Goal: Browse casually

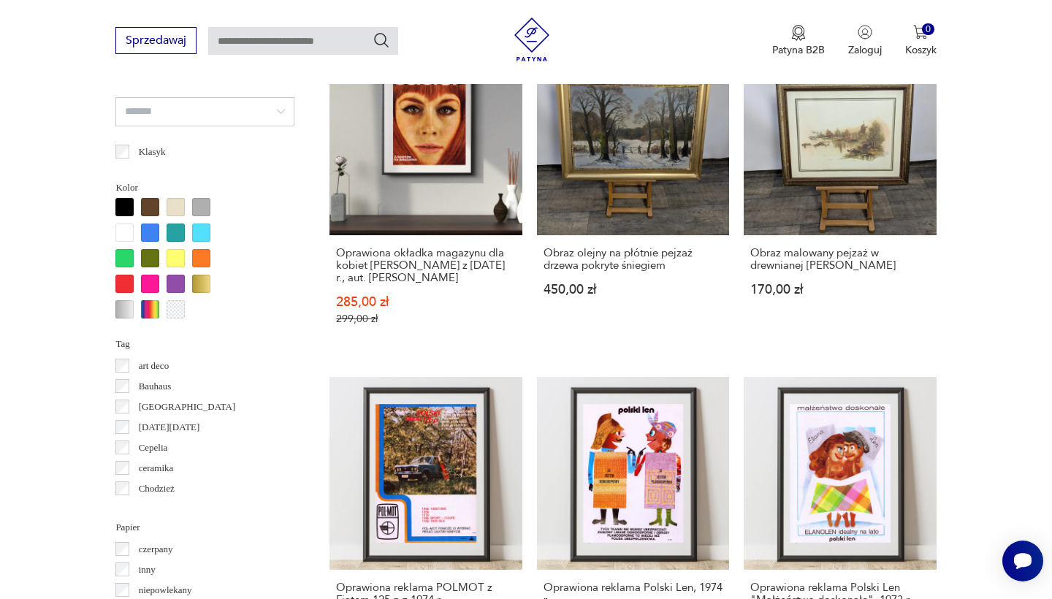
scroll to position [1347, 0]
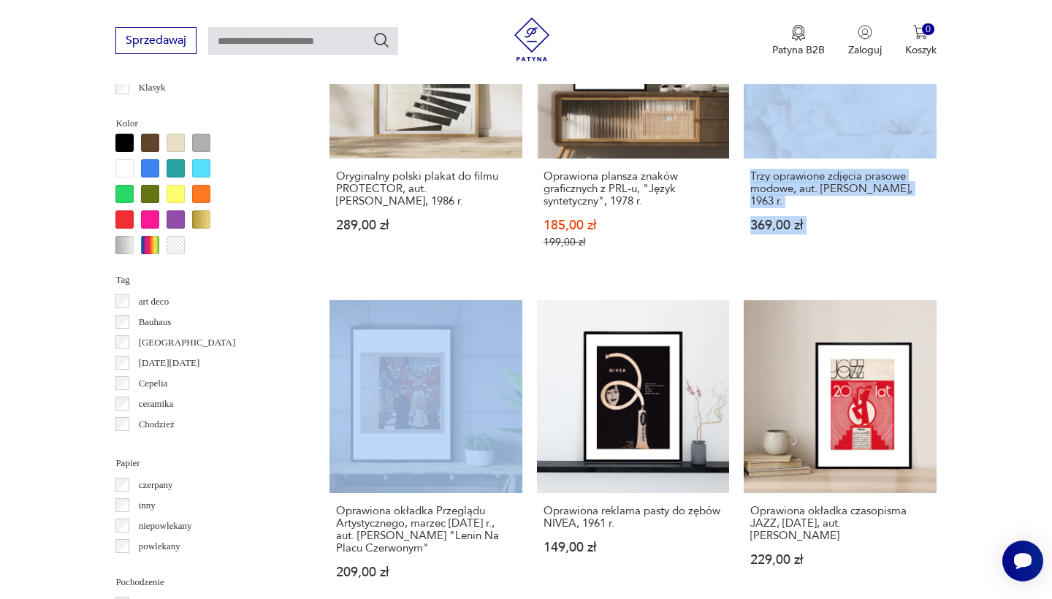
scroll to position [1303, 0]
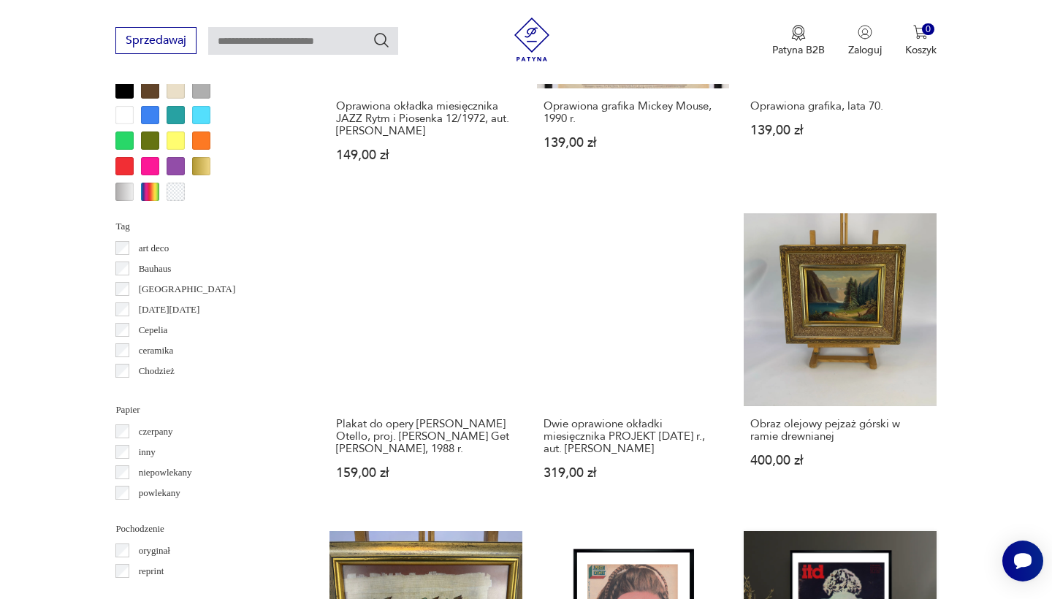
scroll to position [1405, 0]
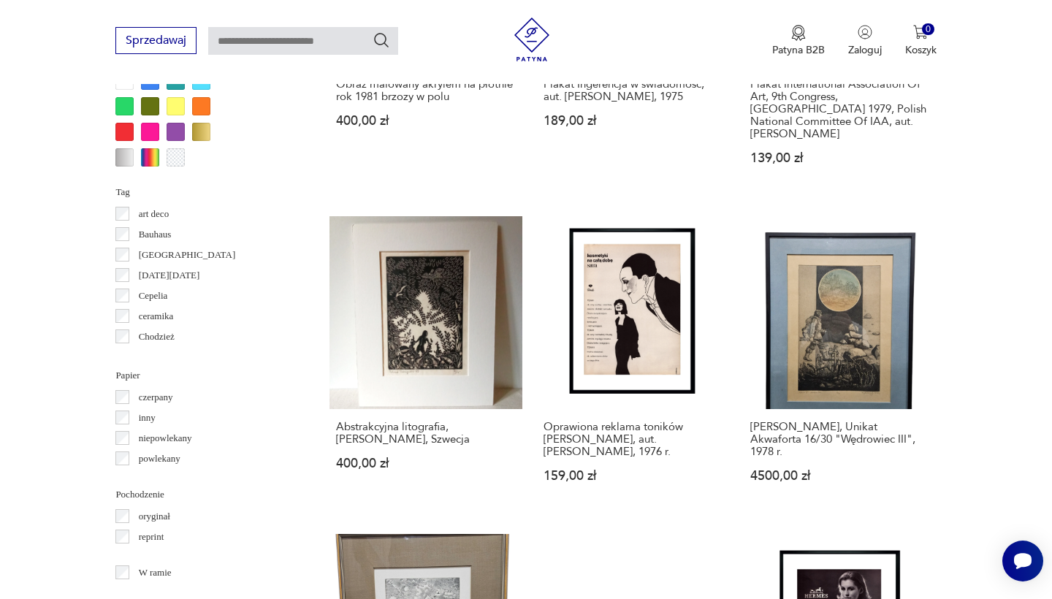
scroll to position [1388, 0]
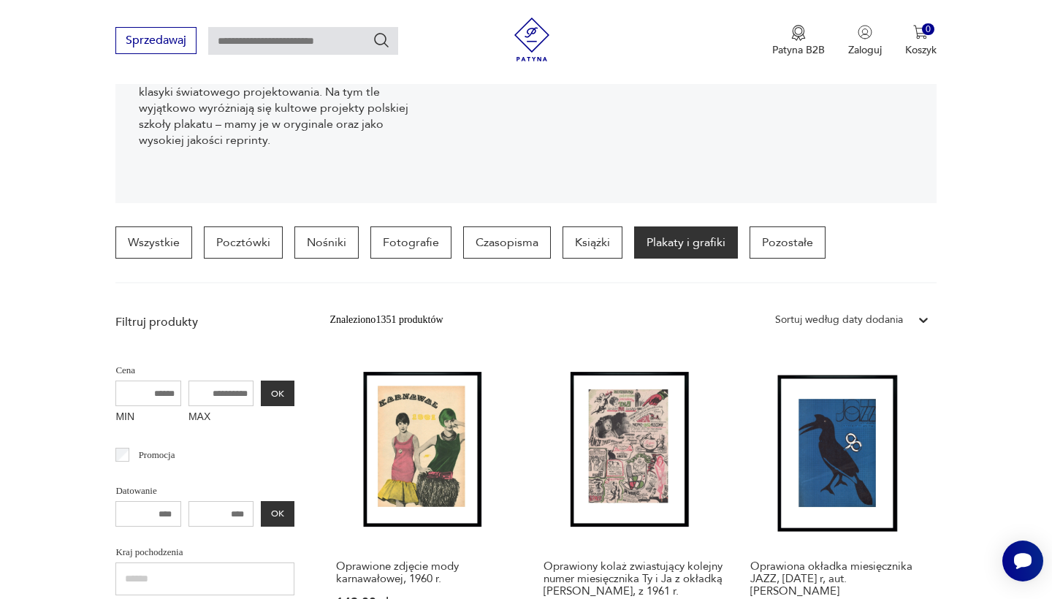
scroll to position [335, 0]
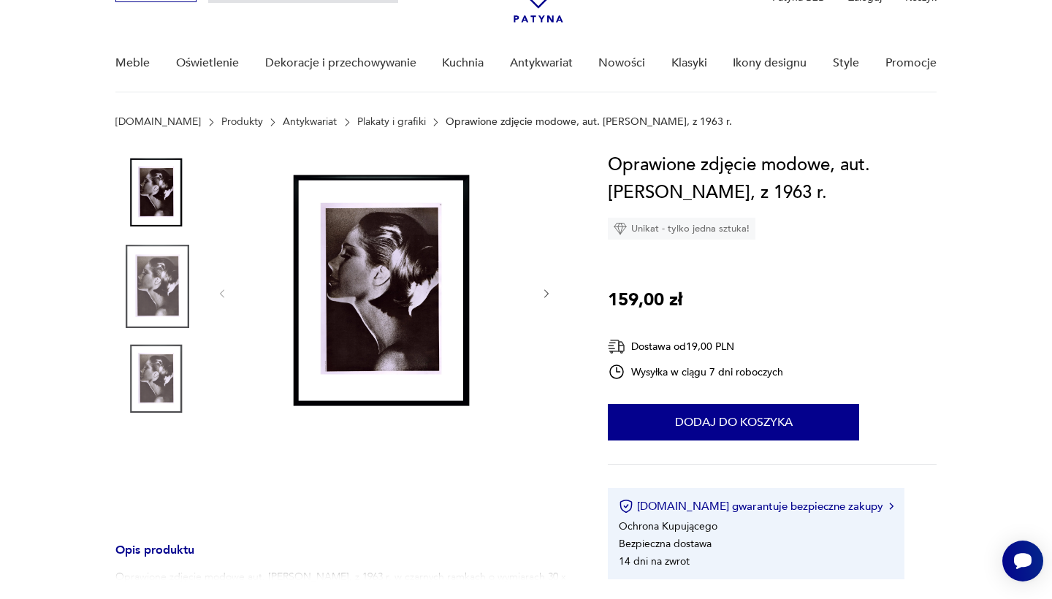
click at [159, 281] on img at bounding box center [156, 286] width 83 height 83
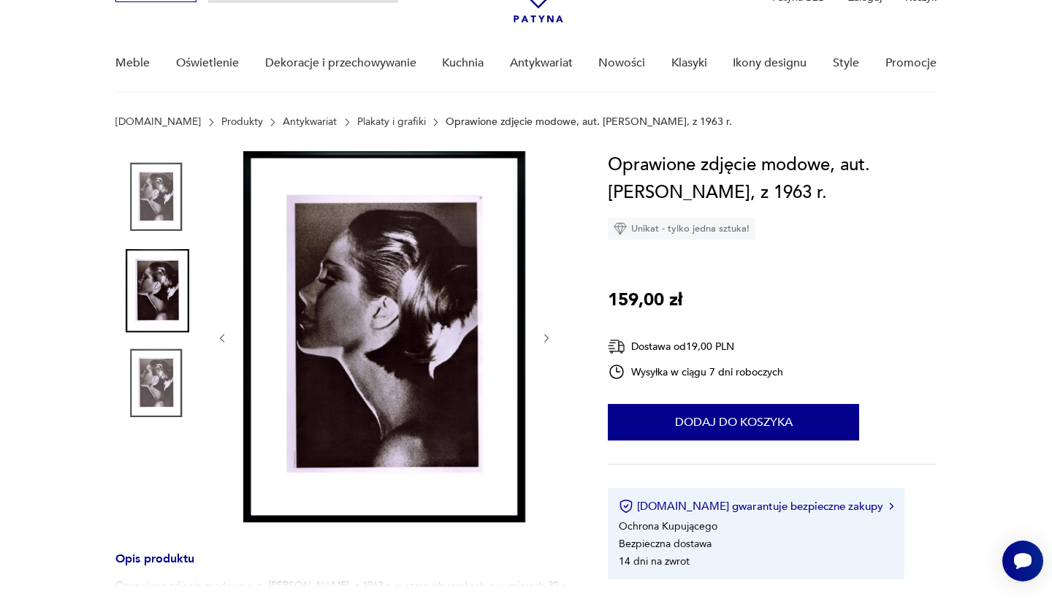
click at [139, 403] on img at bounding box center [156, 383] width 83 height 83
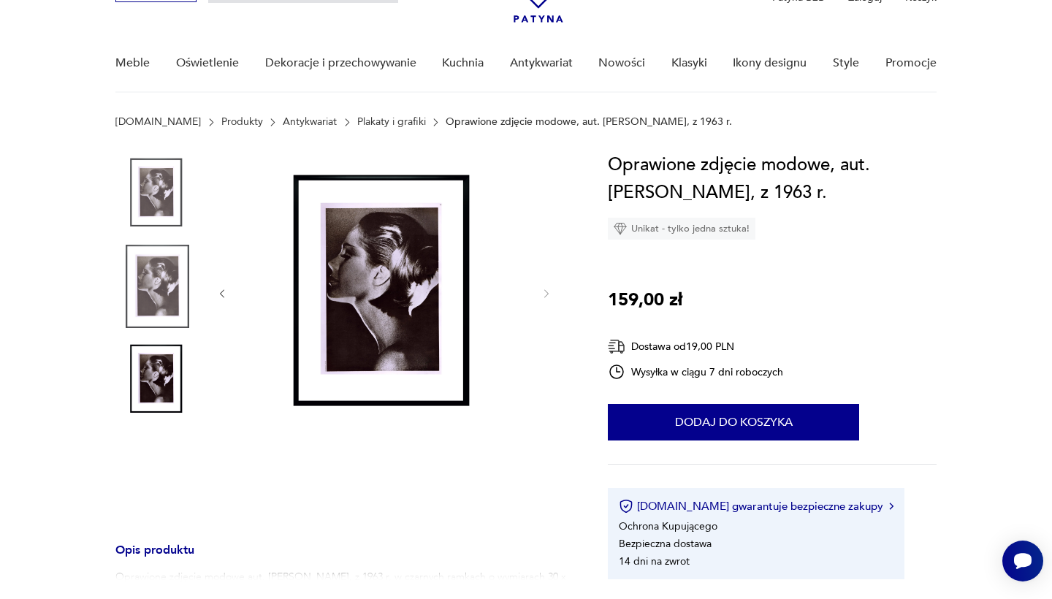
click at [157, 210] on img at bounding box center [156, 192] width 83 height 83
click at [151, 281] on img at bounding box center [156, 286] width 83 height 83
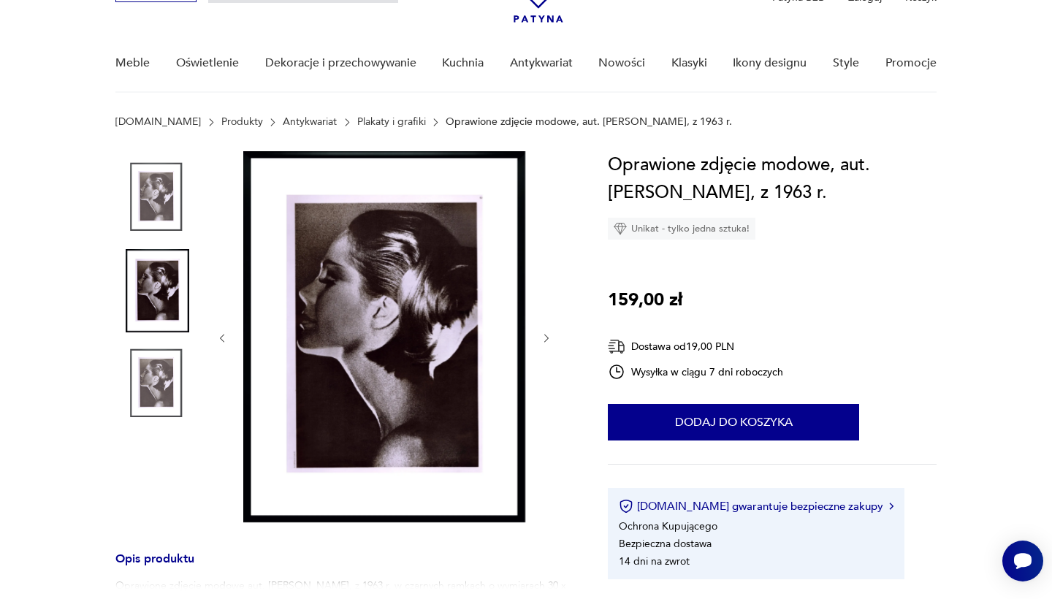
click at [160, 311] on img at bounding box center [156, 290] width 83 height 83
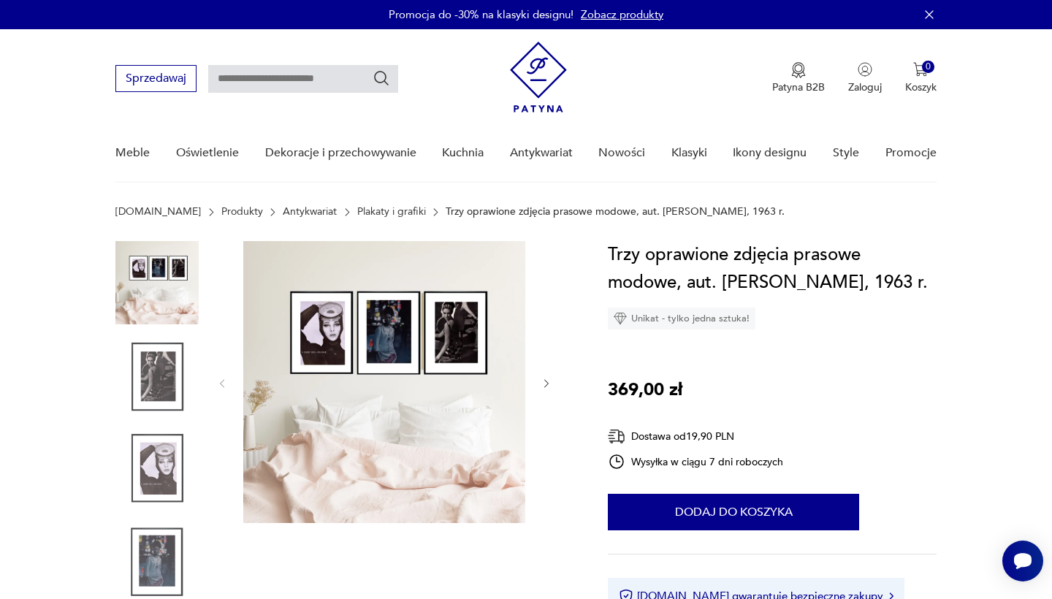
click at [154, 382] on img at bounding box center [156, 376] width 83 height 83
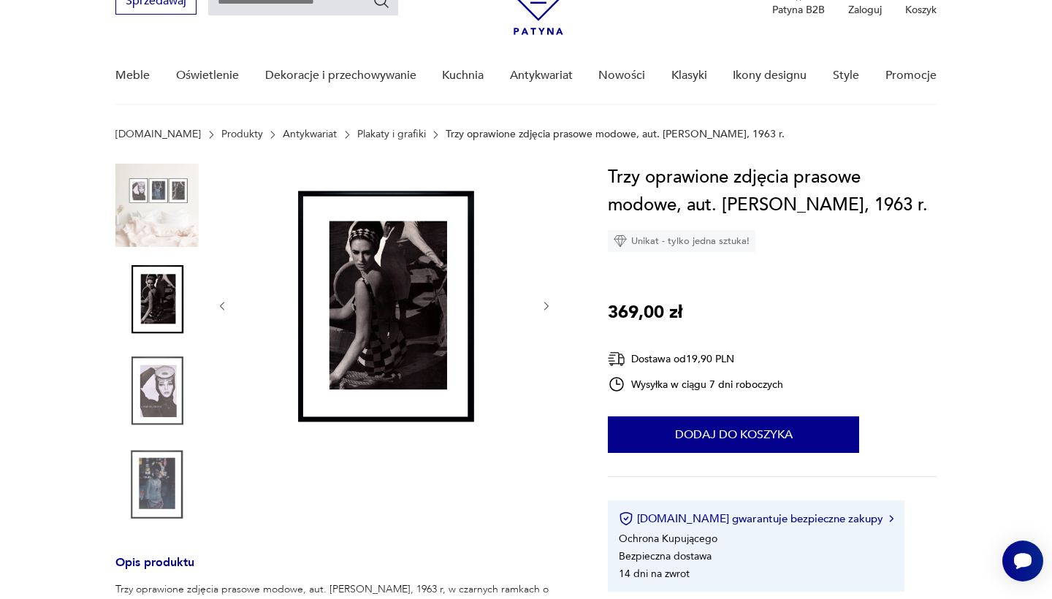
scroll to position [78, 0]
click at [164, 385] on img at bounding box center [156, 390] width 83 height 83
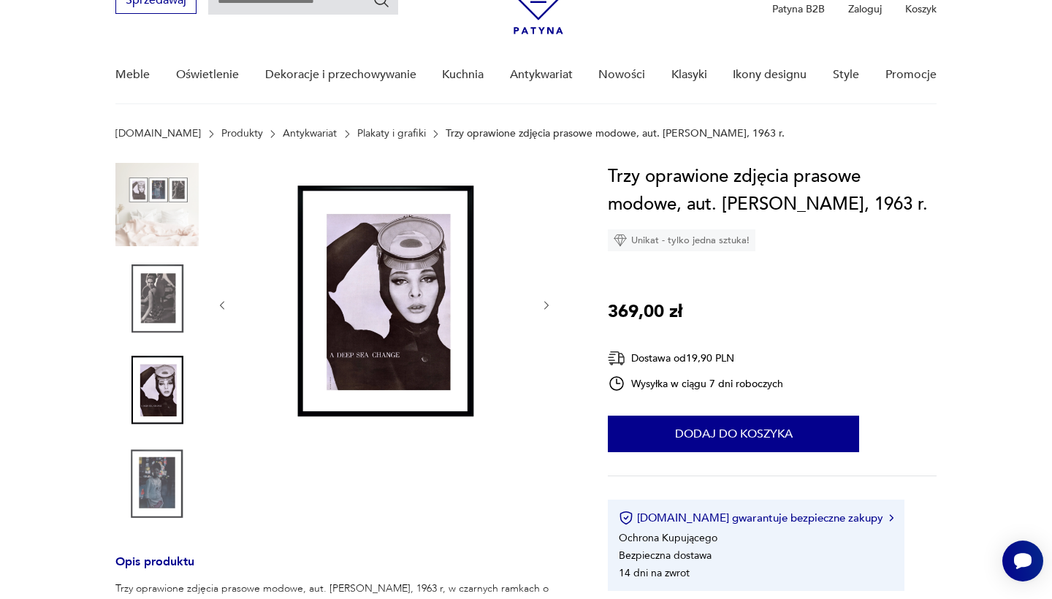
click at [167, 453] on img at bounding box center [156, 484] width 83 height 83
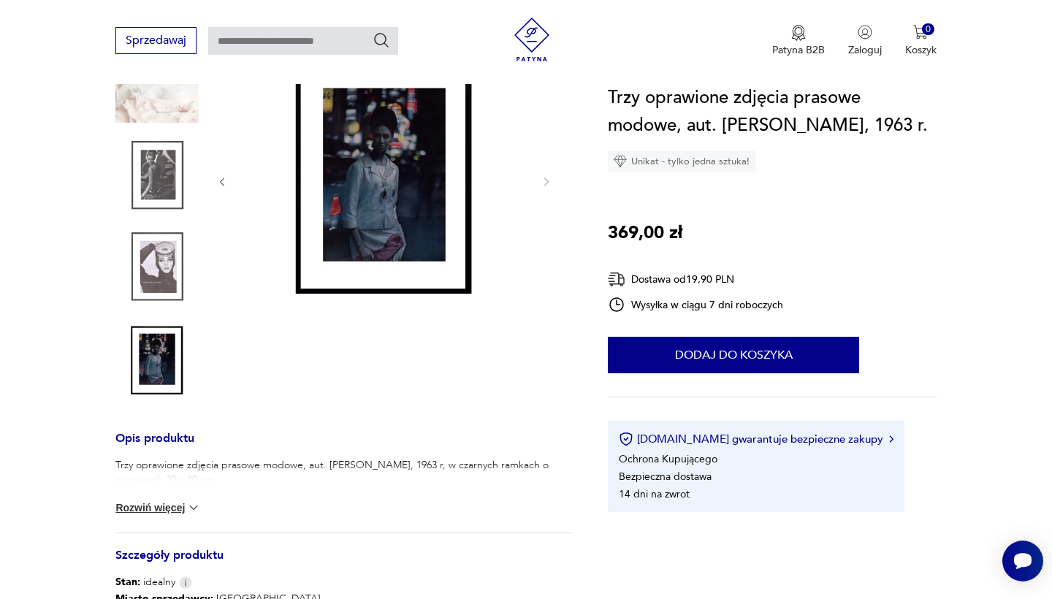
scroll to position [203, 0]
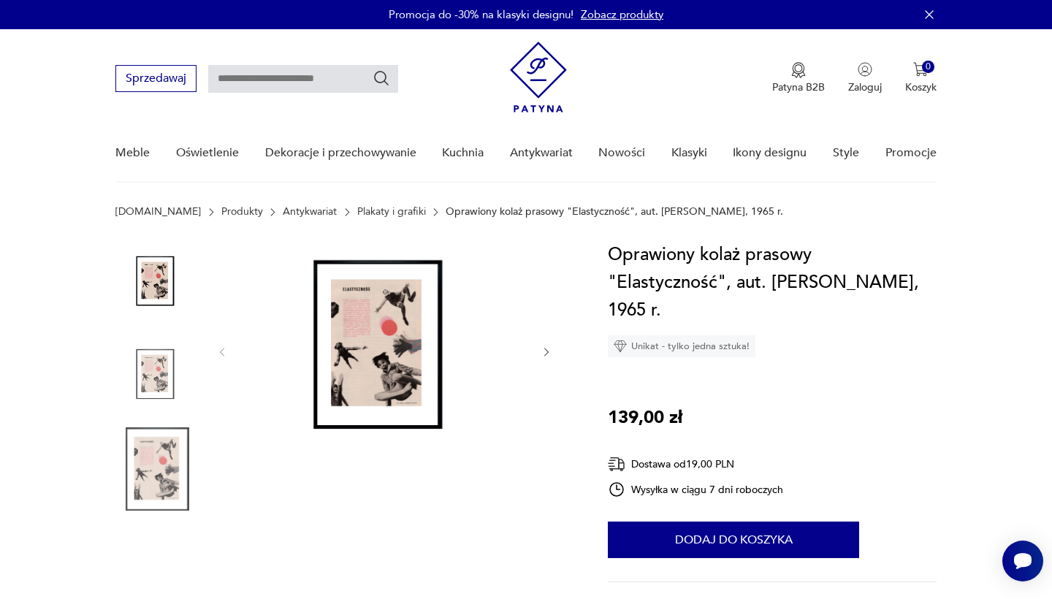
click at [165, 390] on img at bounding box center [156, 376] width 83 height 83
click at [352, 386] on img at bounding box center [384, 350] width 282 height 219
